Goal: Task Accomplishment & Management: Use online tool/utility

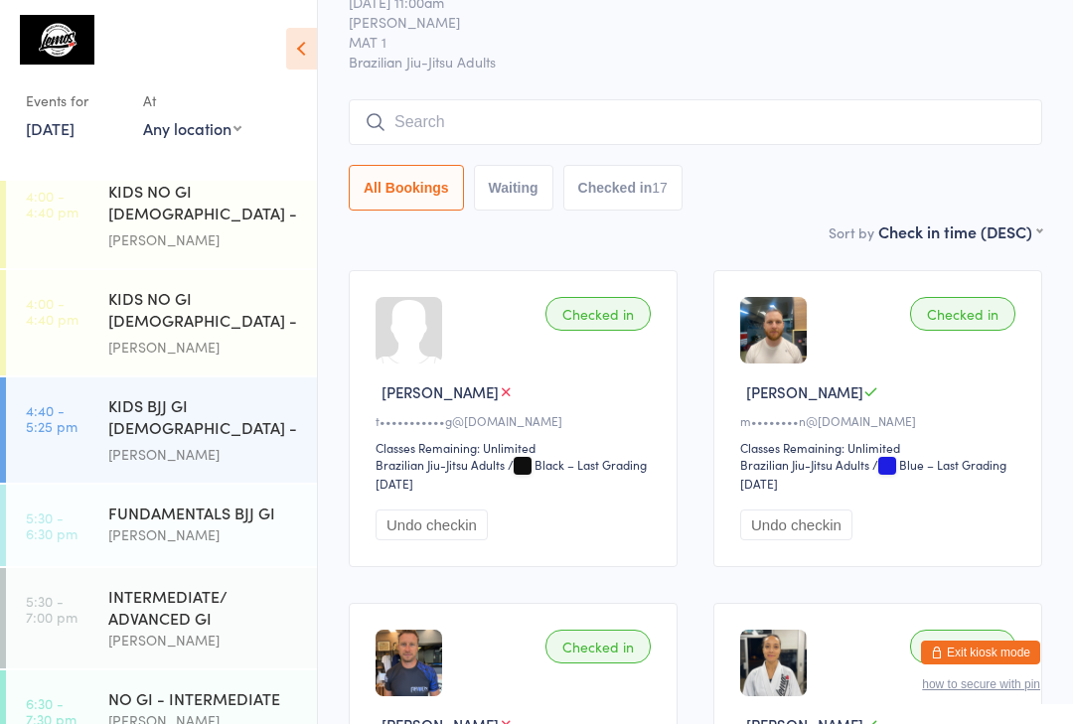
scroll to position [369, 0]
click at [226, 513] on div "FUNDAMENTALS BJJ GI" at bounding box center [204, 514] width 192 height 22
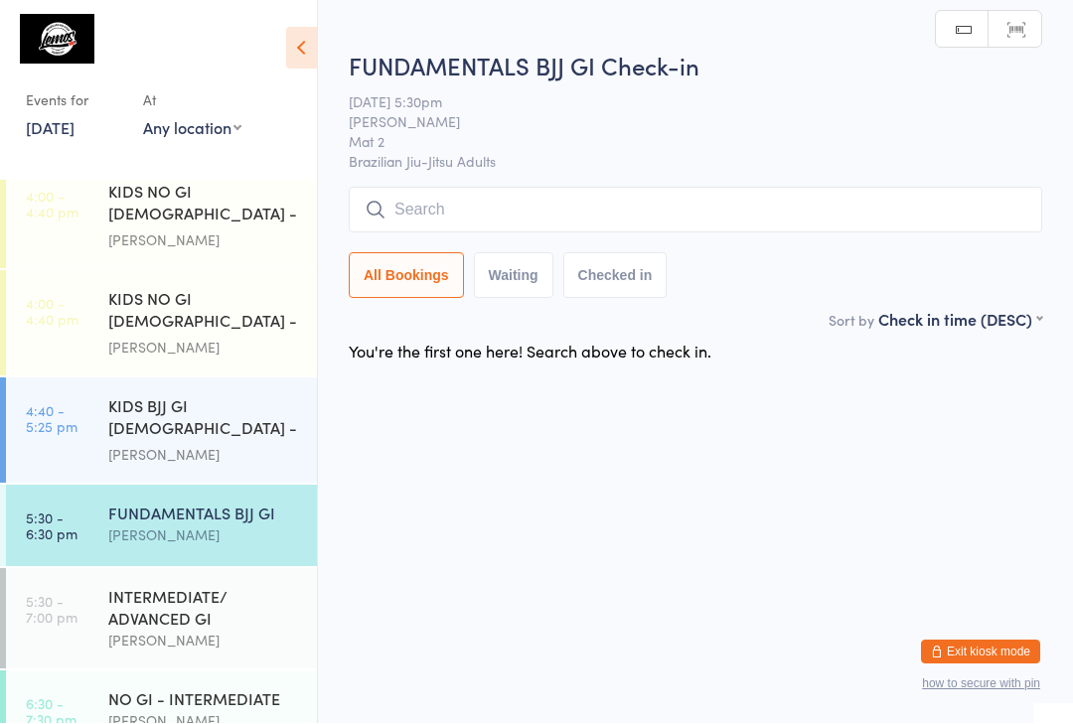
click at [230, 608] on div "INTERMEDIATE/ ADVANCED GI" at bounding box center [204, 608] width 192 height 44
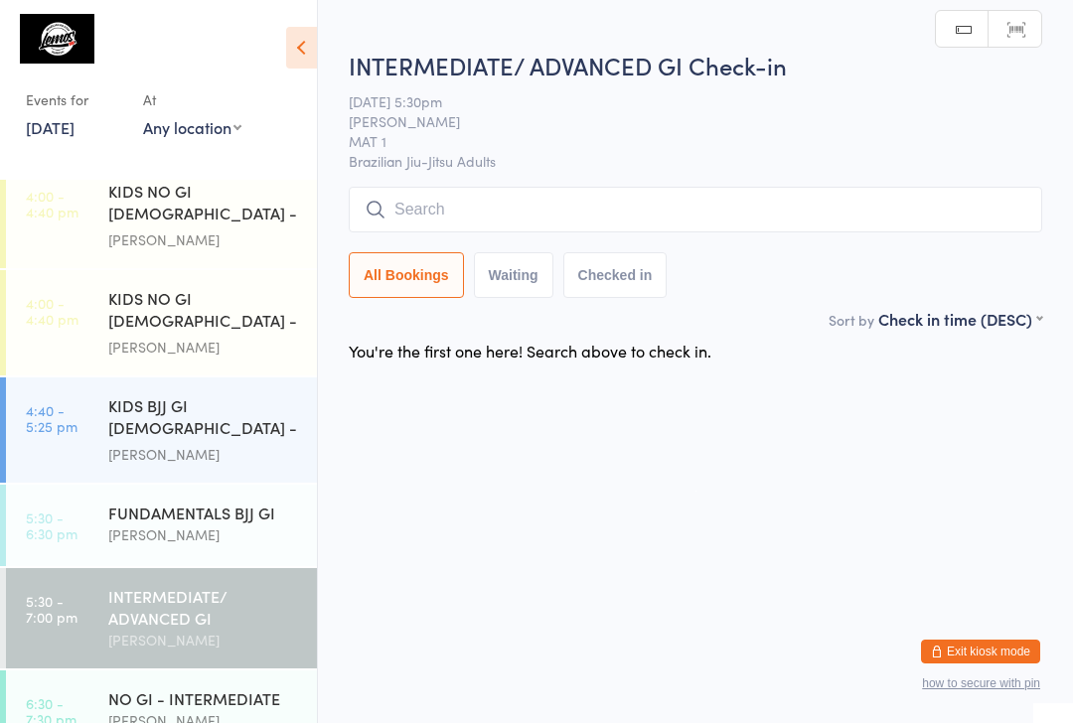
click at [569, 201] on input "search" at bounding box center [695, 211] width 693 height 46
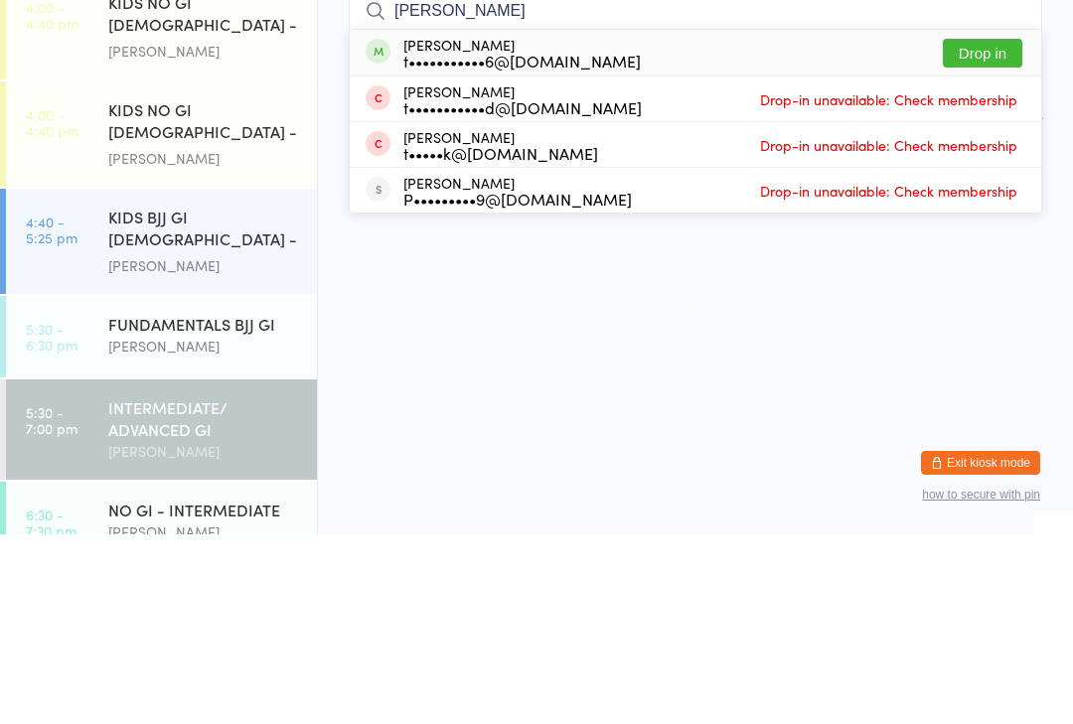
type input "[PERSON_NAME]"
click at [981, 228] on button "Drop in" at bounding box center [982, 242] width 79 height 29
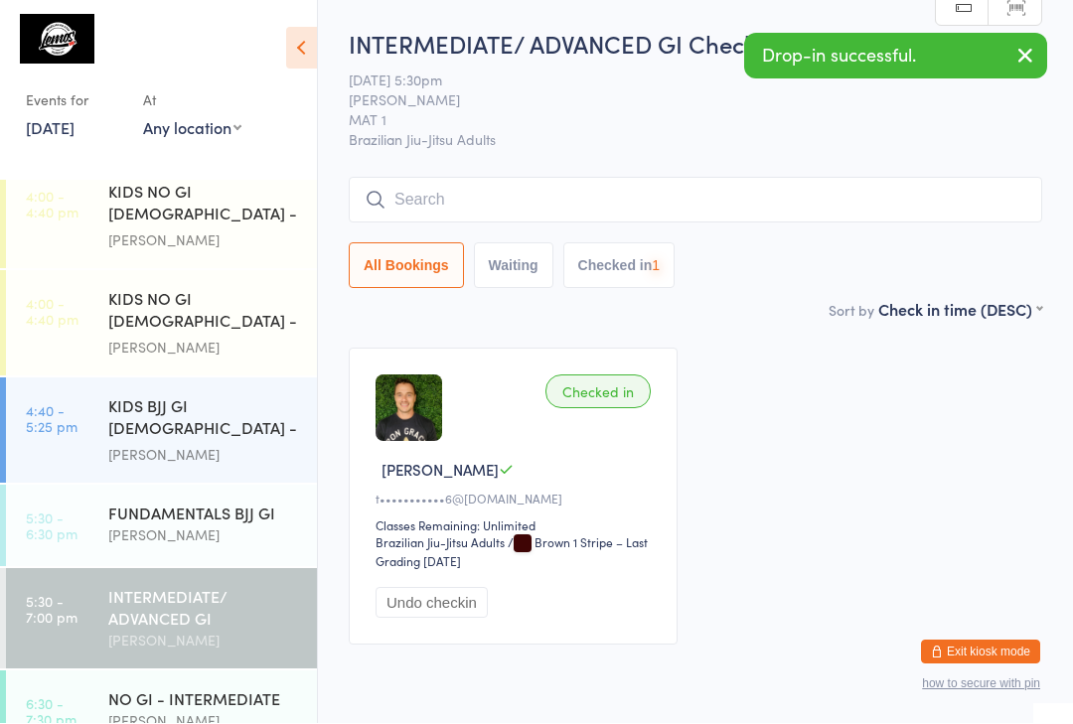
scroll to position [1, 0]
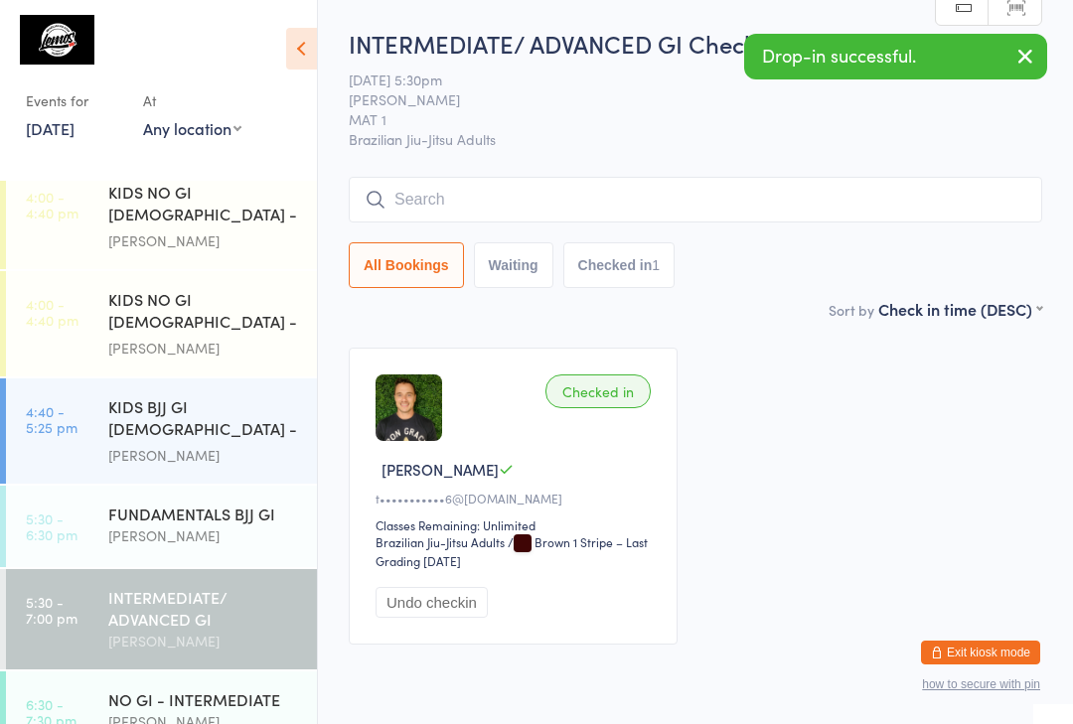
click at [557, 205] on input "search" at bounding box center [695, 200] width 693 height 46
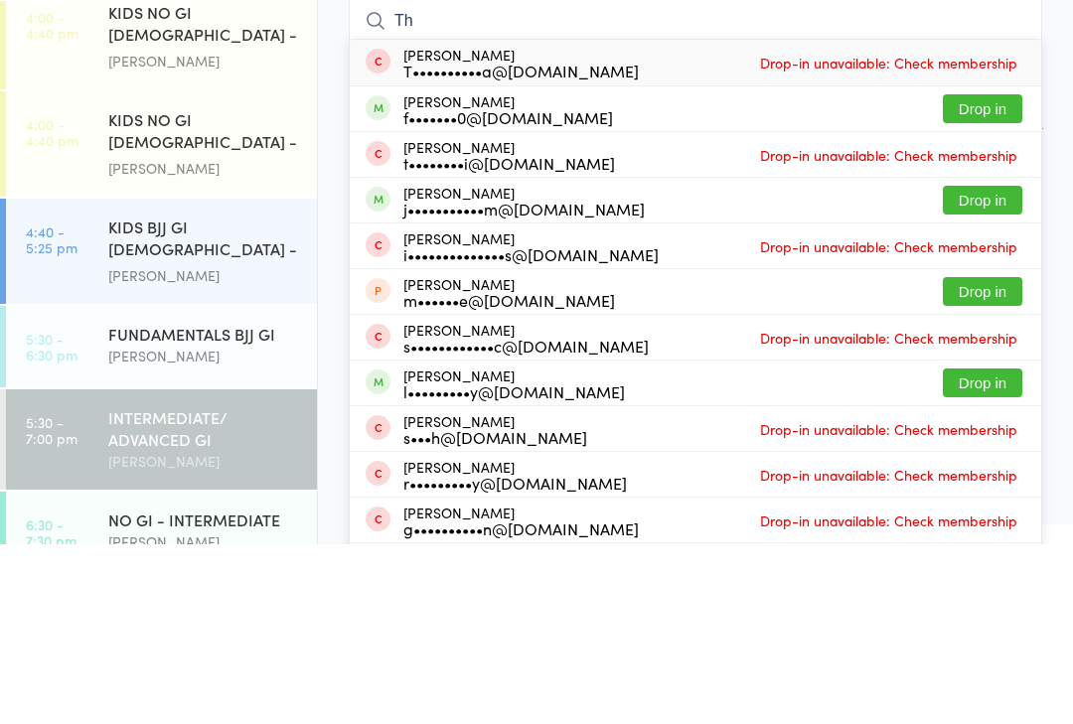
type input "T"
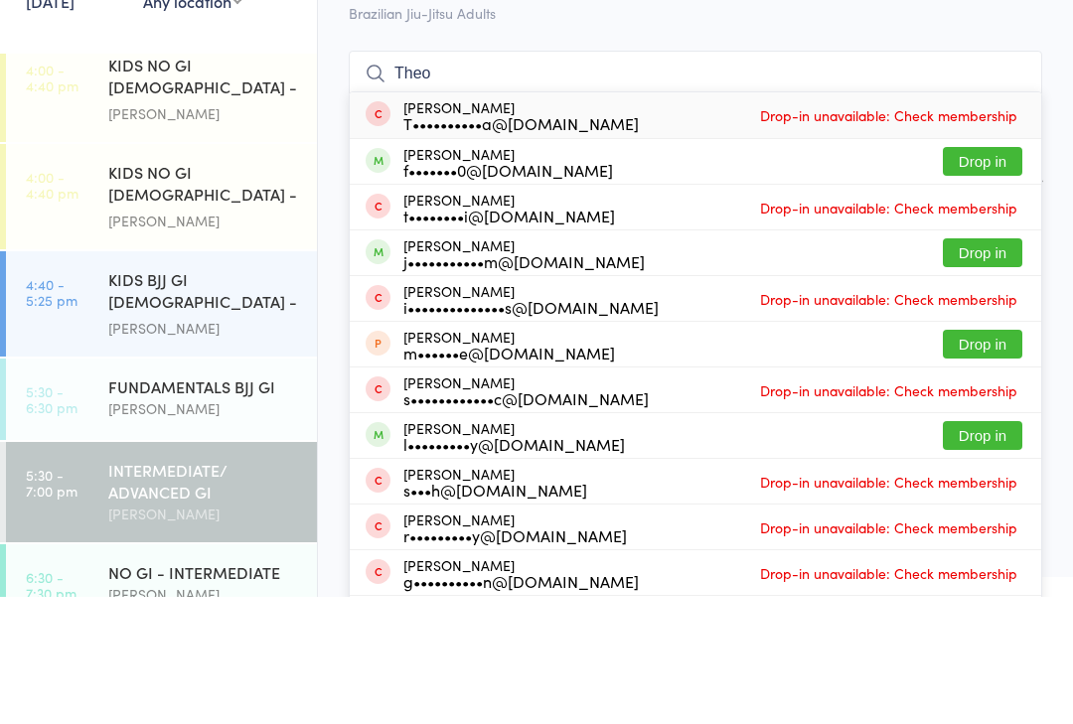
type input "Theo"
click at [531, 242] on div "T••••••••••a@[DOMAIN_NAME]" at bounding box center [520, 250] width 235 height 16
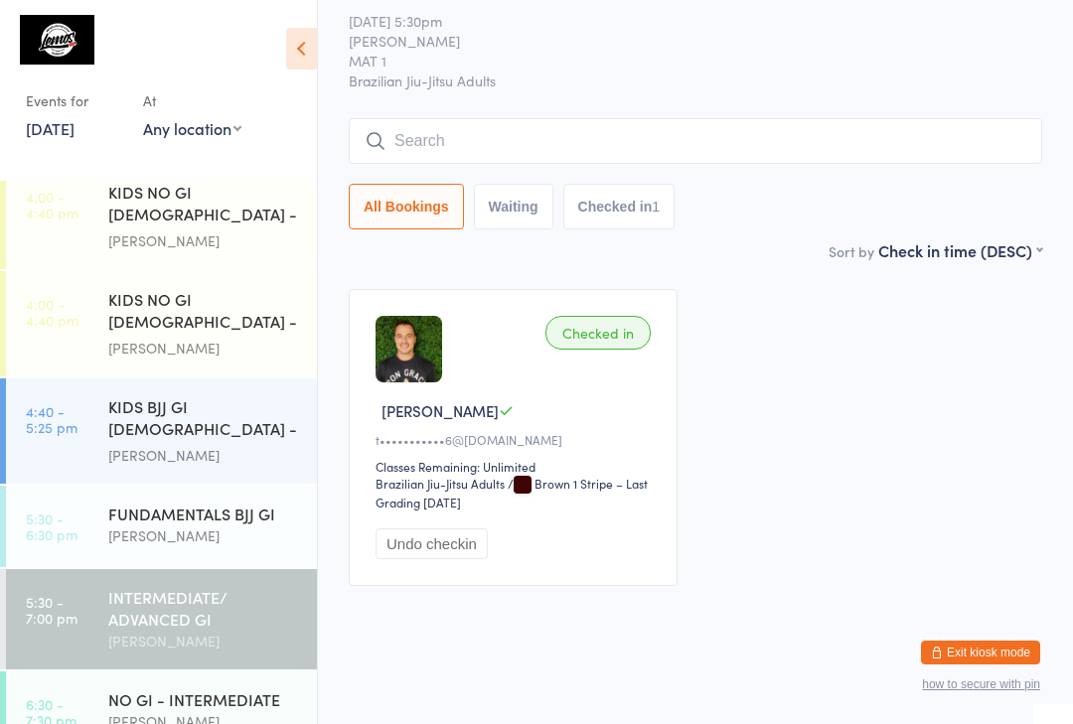
click at [542, 125] on input "search" at bounding box center [695, 141] width 693 height 46
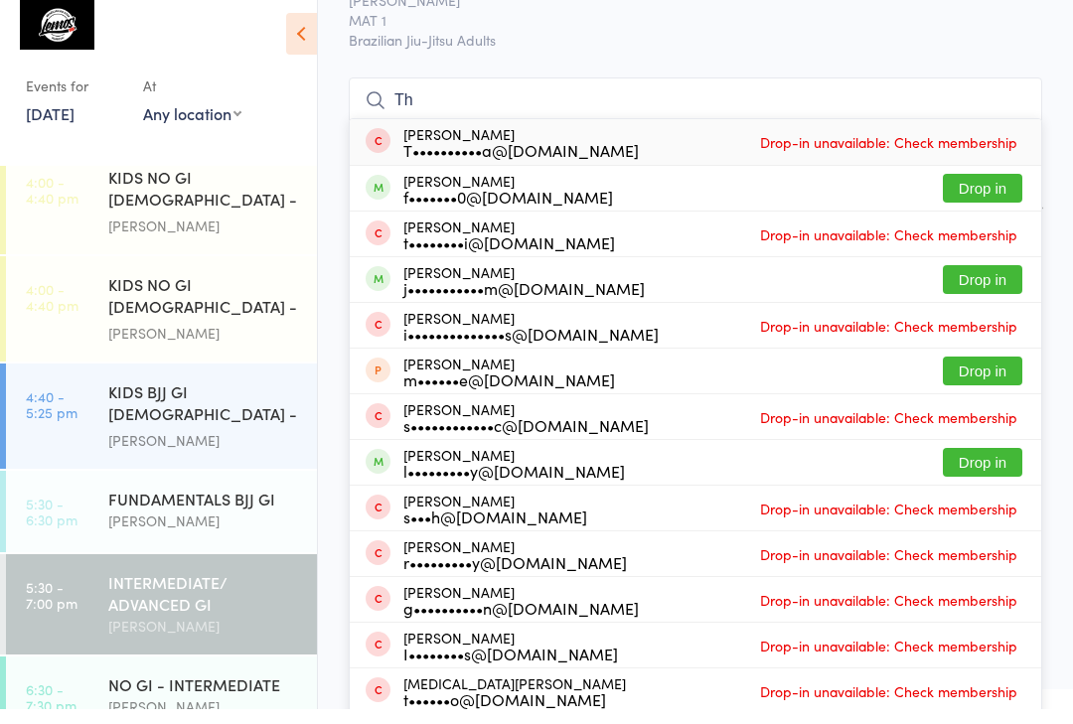
type input "T"
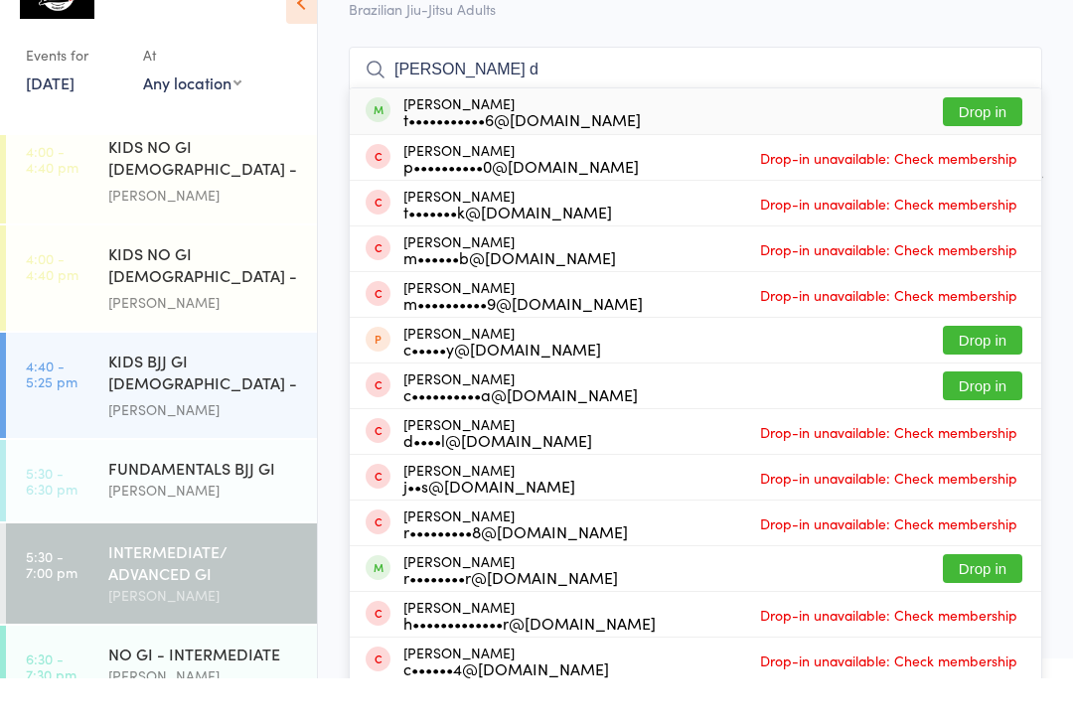
scroll to position [0, 0]
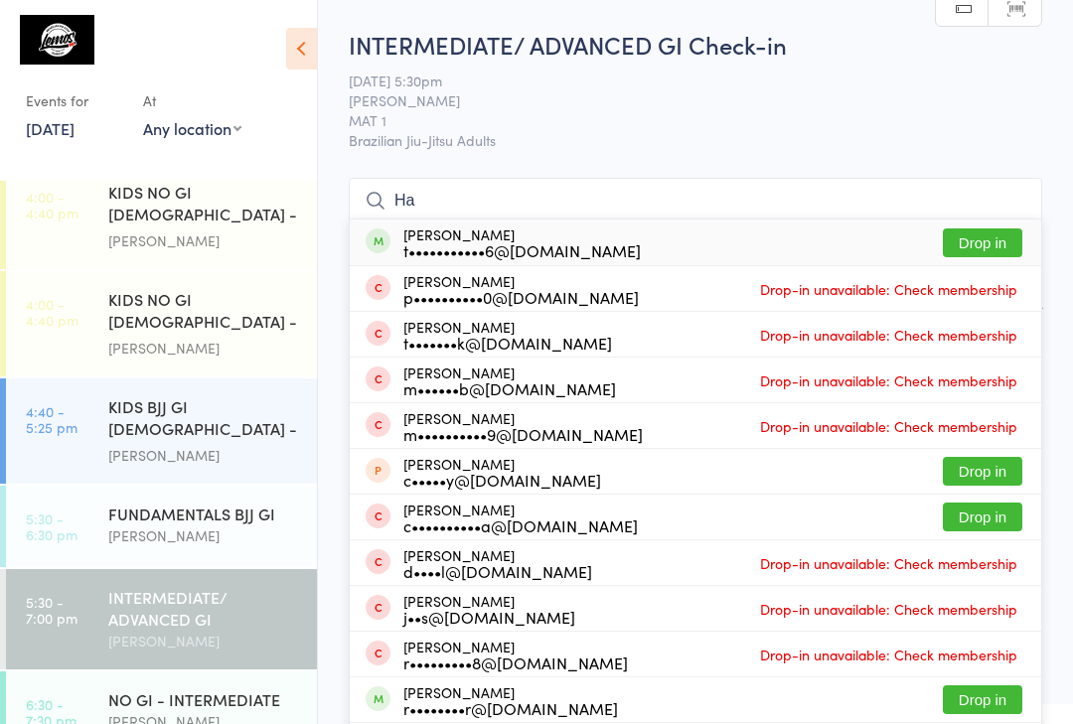
type input "H"
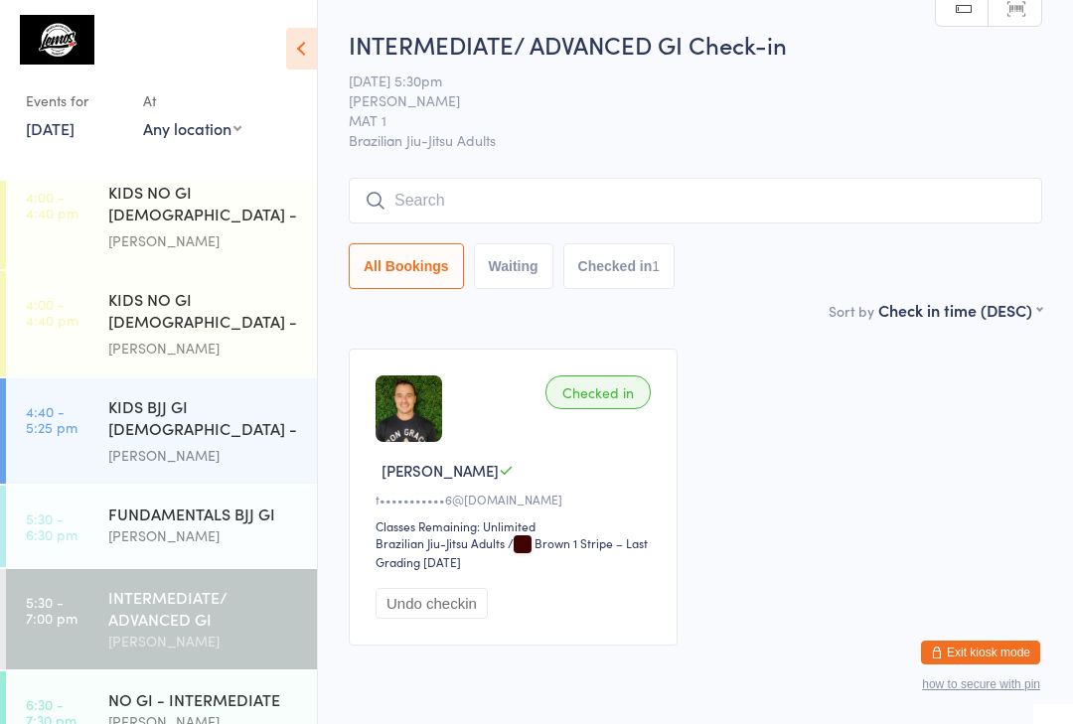
type input "T"
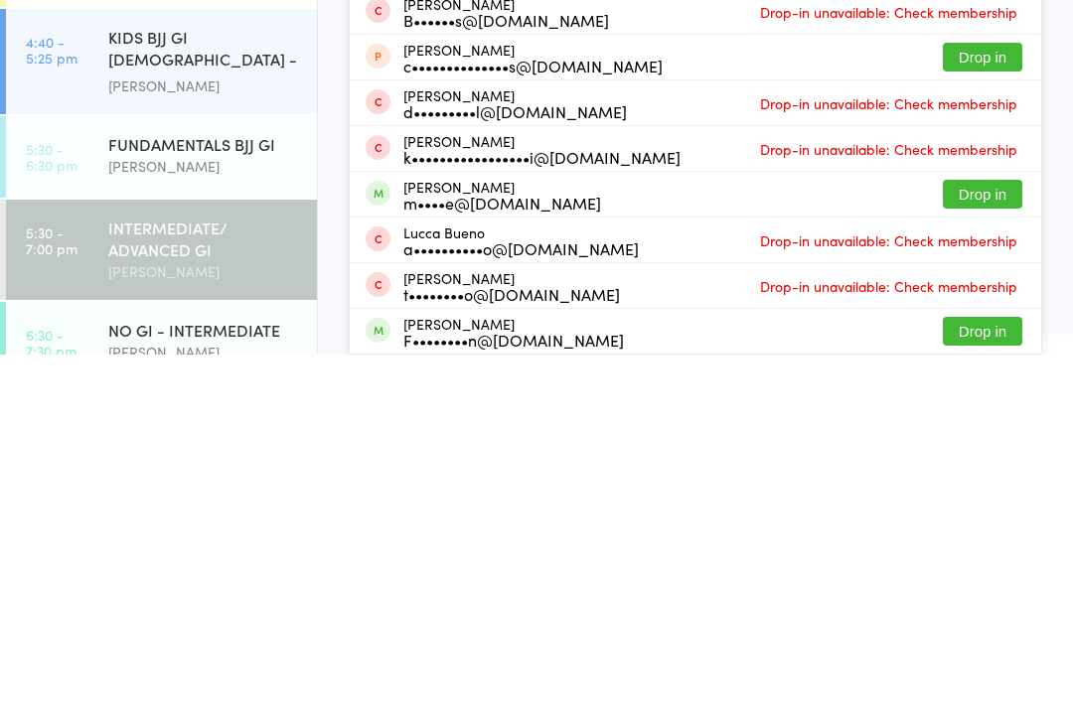
scroll to position [26, 0]
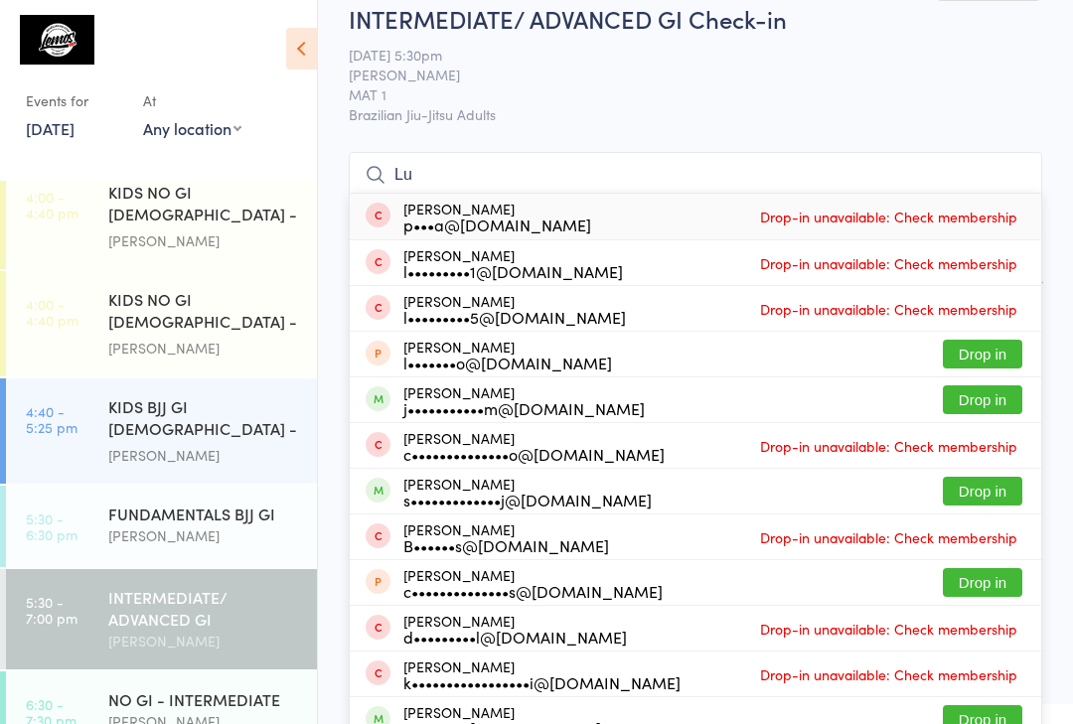
type input "L"
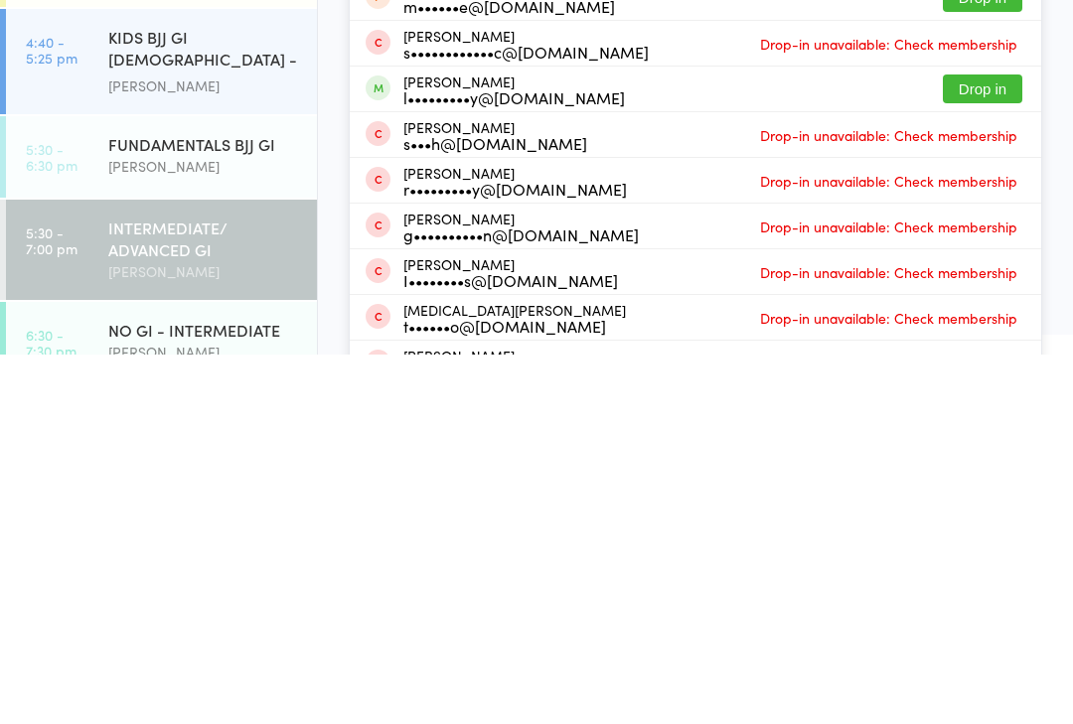
scroll to position [105, 0]
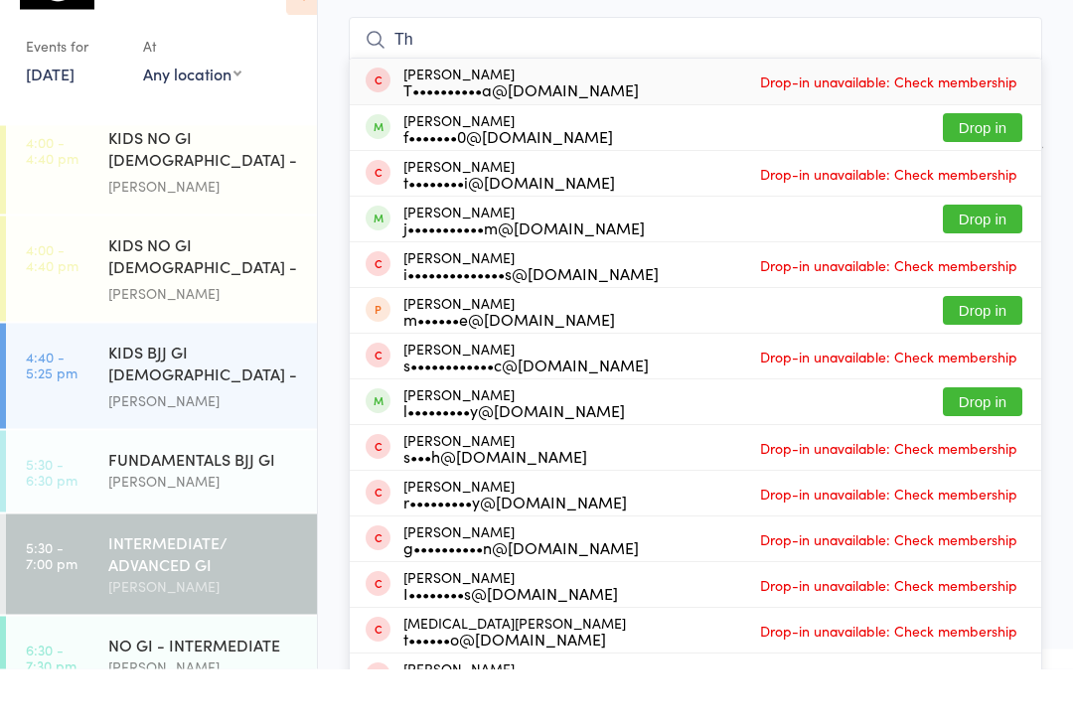
type input "T"
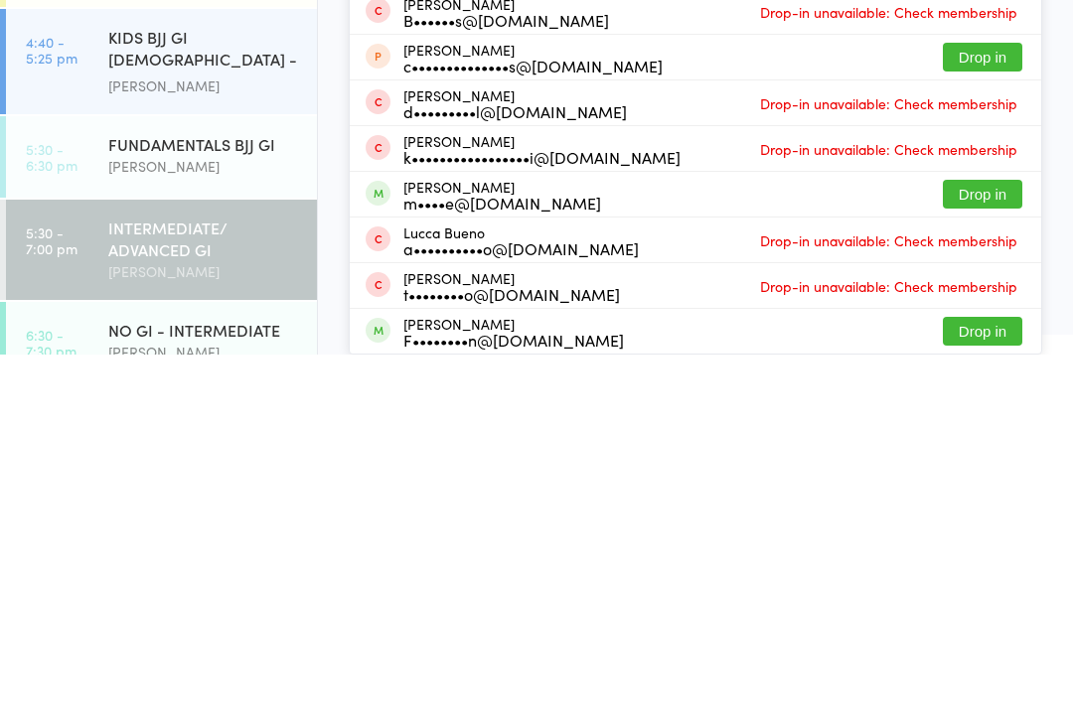
scroll to position [26, 0]
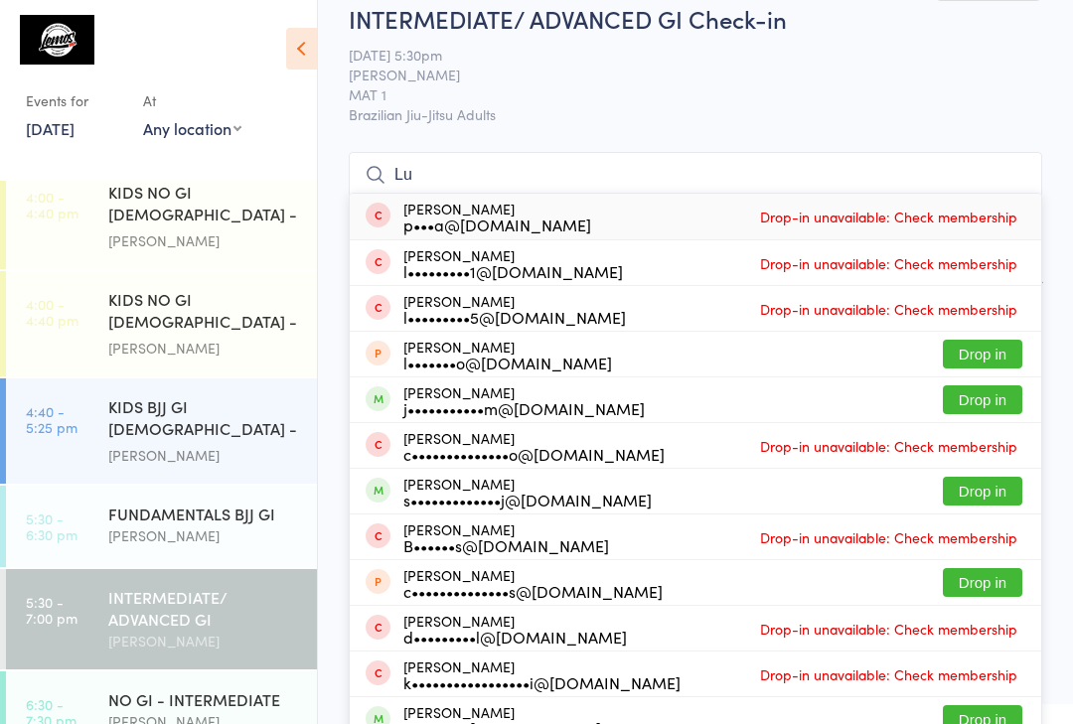
type input "L"
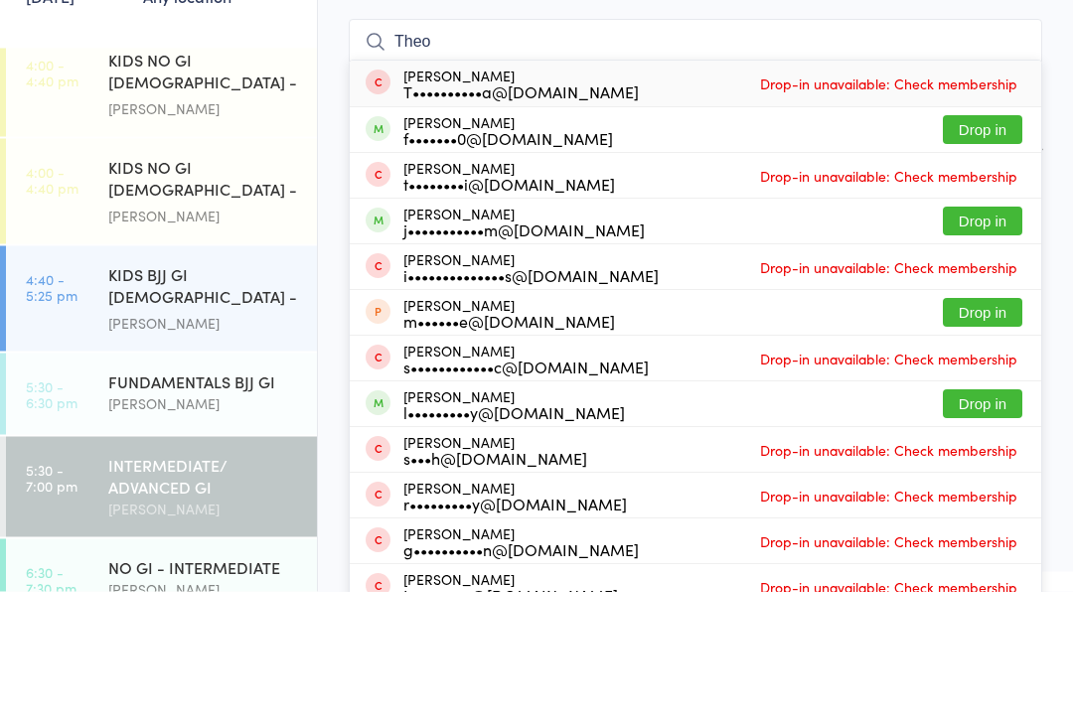
type input "Theo"
click at [558, 355] on div "j•••••••••••m@[DOMAIN_NAME]" at bounding box center [523, 363] width 241 height 16
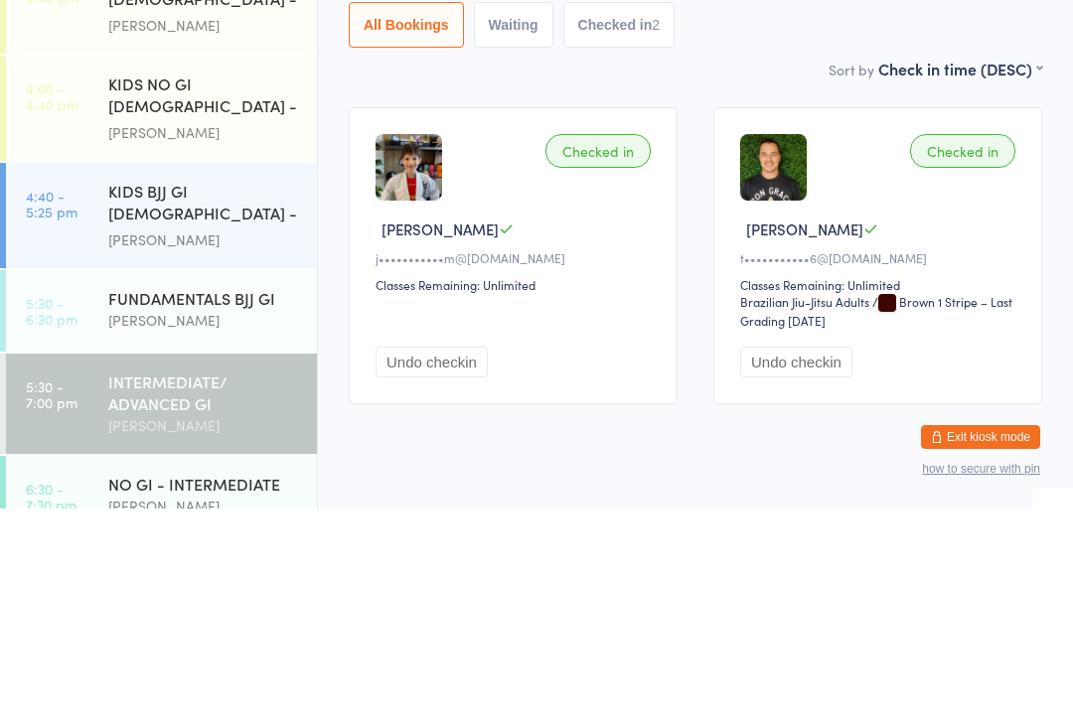
click at [603, 350] on div "Checked in" at bounding box center [597, 367] width 105 height 34
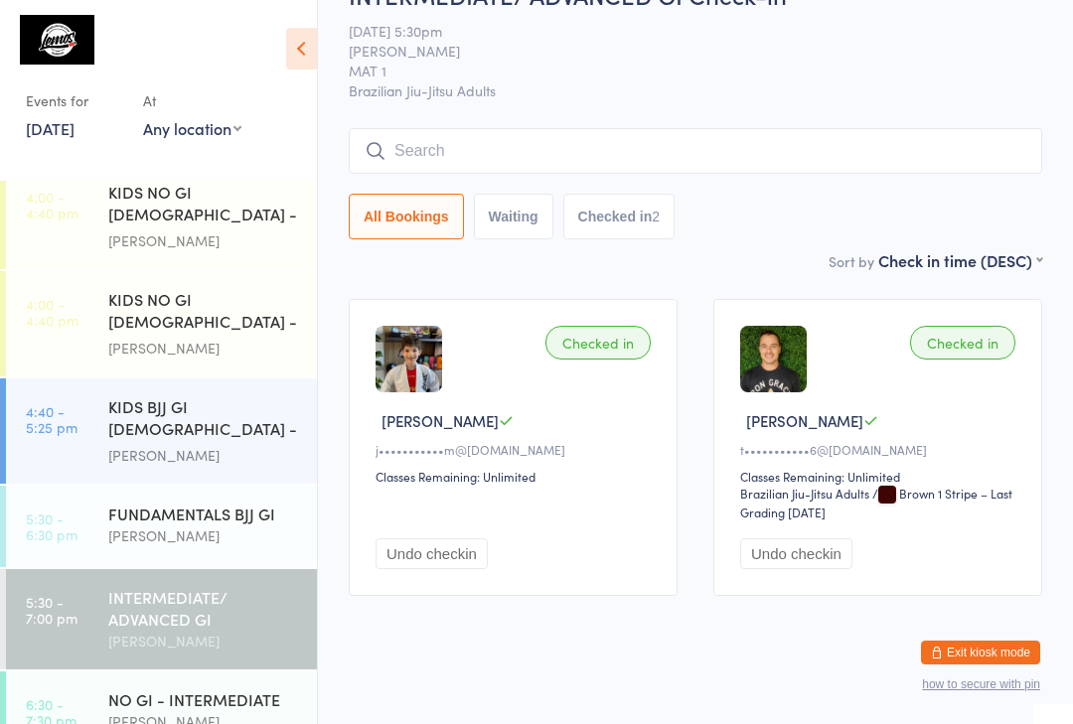
click at [552, 497] on div "Checked in Theo L j•••••••••••m@[DOMAIN_NAME] Classes Remaining: Unlimited Undo…" at bounding box center [513, 447] width 329 height 297
click at [440, 559] on button "Undo checkin" at bounding box center [431, 553] width 112 height 31
click at [797, 208] on div "All Bookings Waiting 1 Checked in 1" at bounding box center [695, 217] width 693 height 46
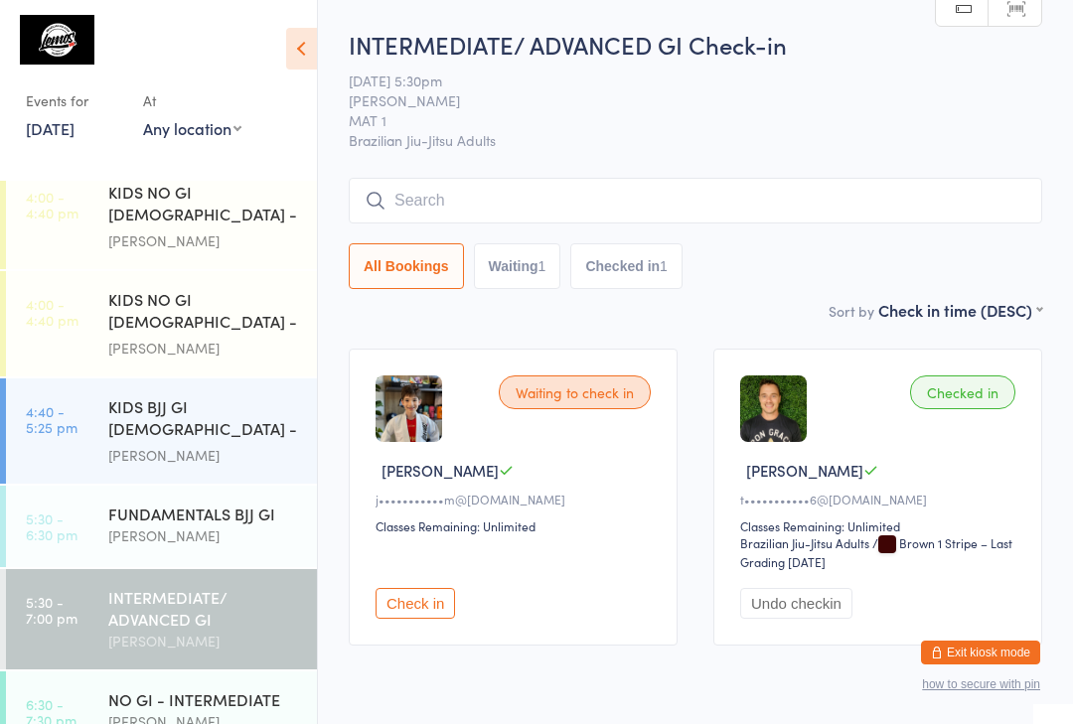
click at [193, 414] on div "KIDS BJJ GI [DEMOGRAPHIC_DATA] - Level 1/Level 2" at bounding box center [204, 419] width 192 height 49
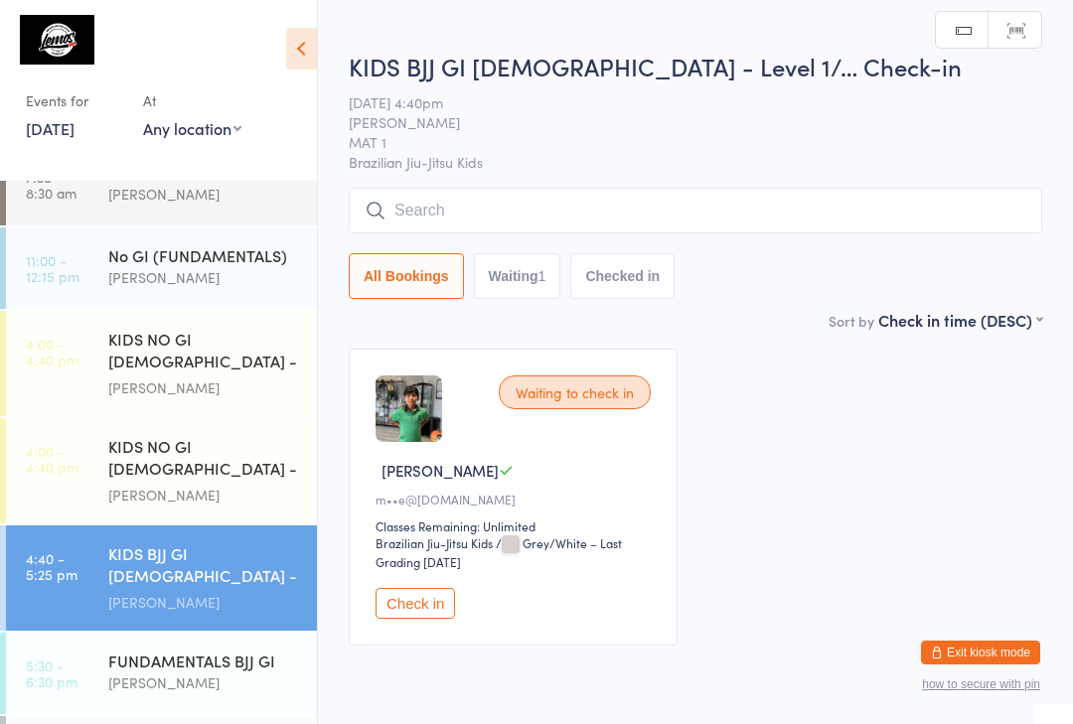
scroll to position [221, 0]
click at [222, 330] on div "KIDS NO GI [DEMOGRAPHIC_DATA] - Level 1 [PERSON_NAME]" at bounding box center [212, 364] width 209 height 105
